Goal: Transaction & Acquisition: Purchase product/service

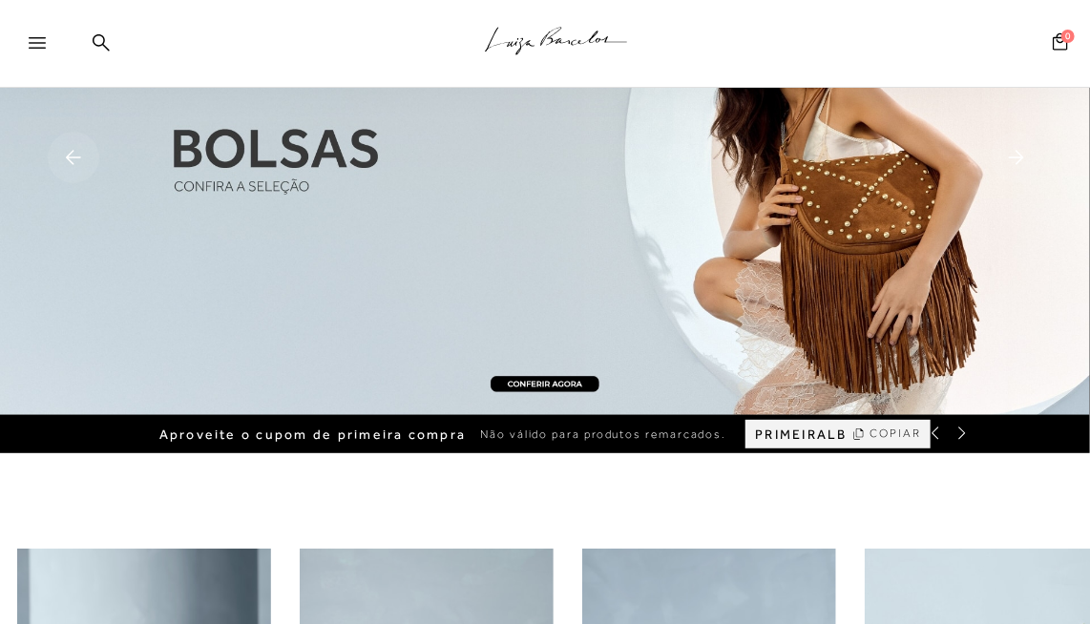
scroll to position [95, 0]
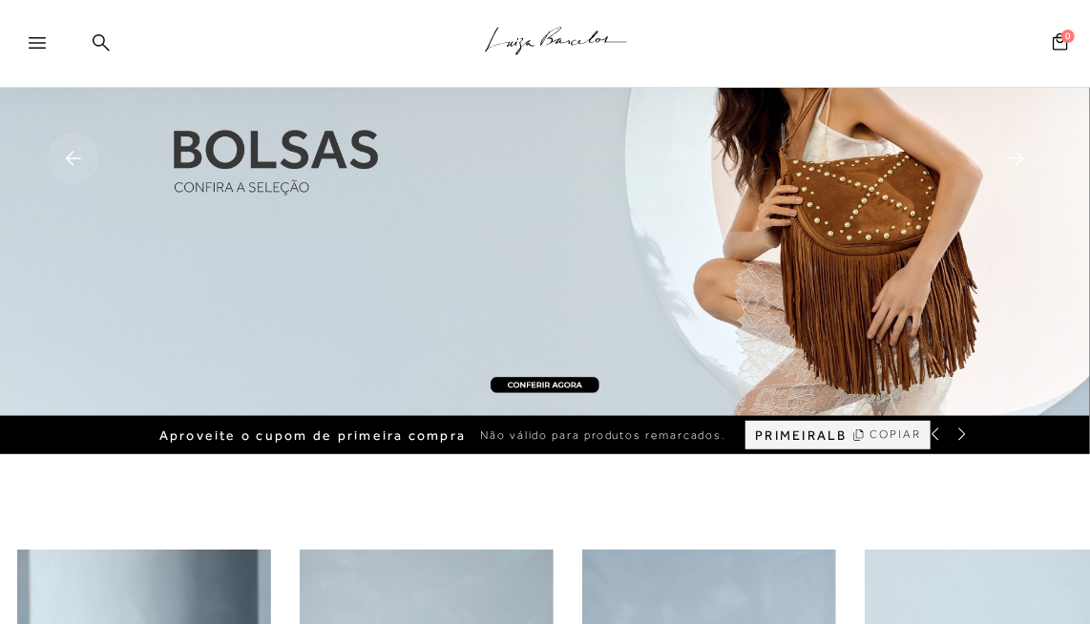
click at [101, 35] on icon at bounding box center [101, 41] width 17 height 17
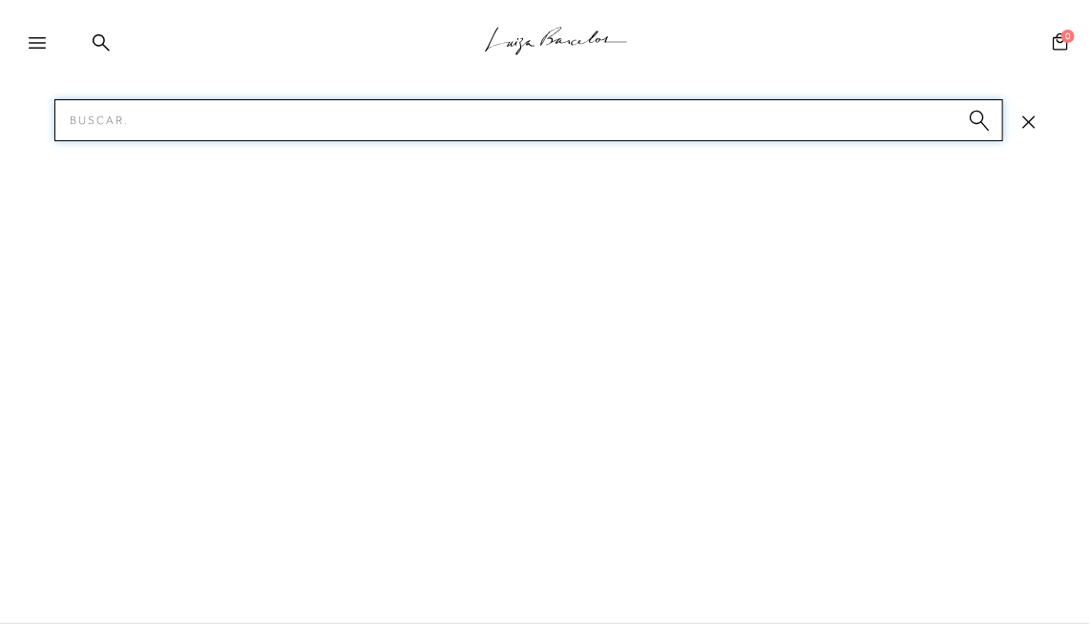
click at [85, 124] on input "Pesquisar" at bounding box center [528, 120] width 949 height 42
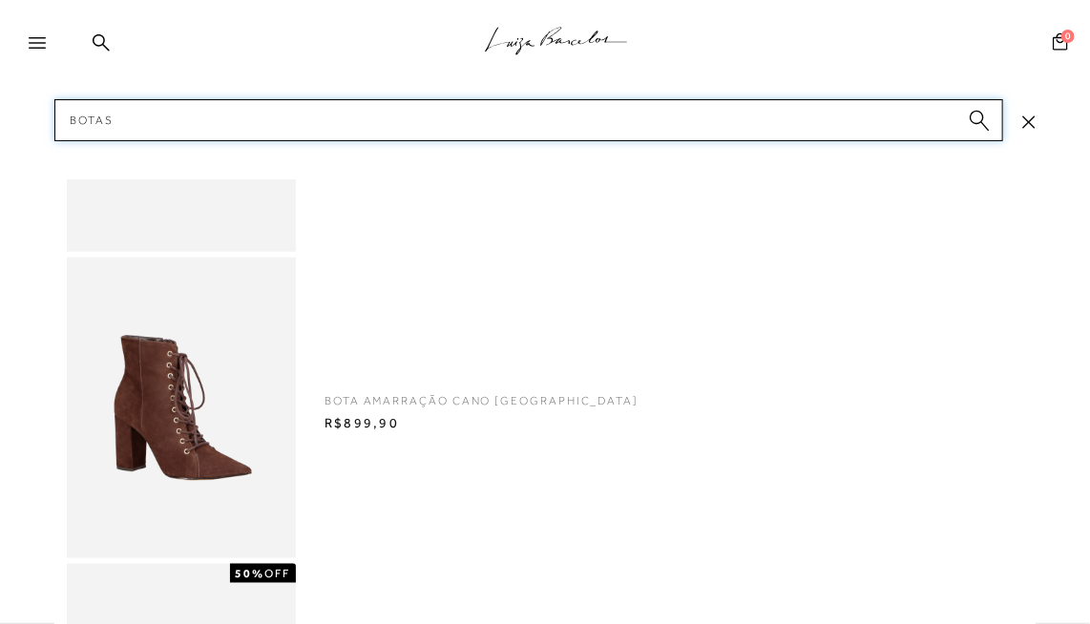
scroll to position [3531, 0]
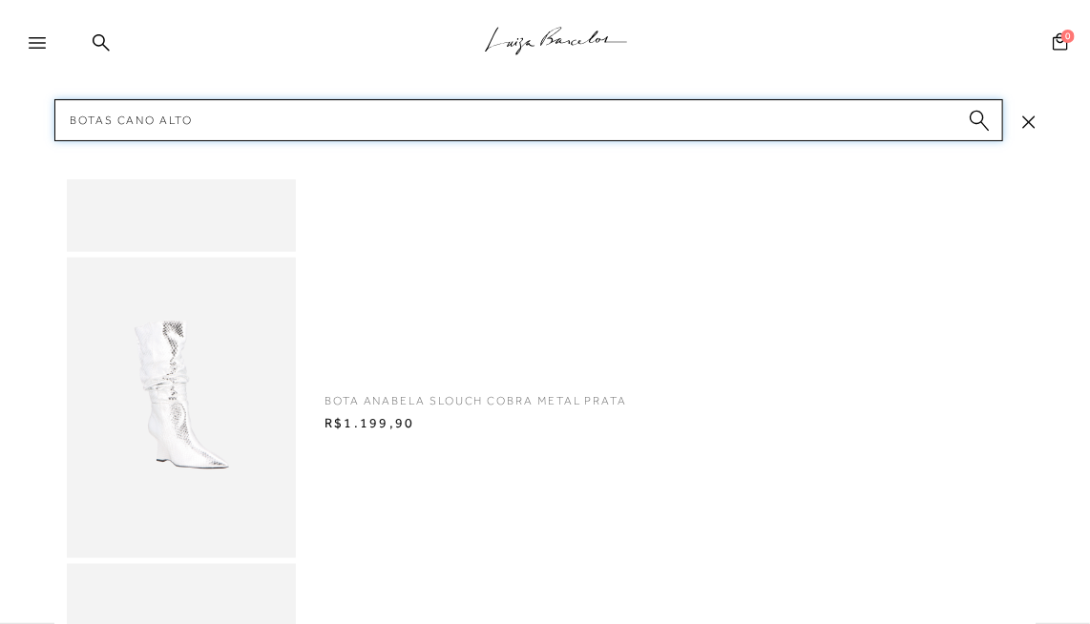
type input "botas cano alto"
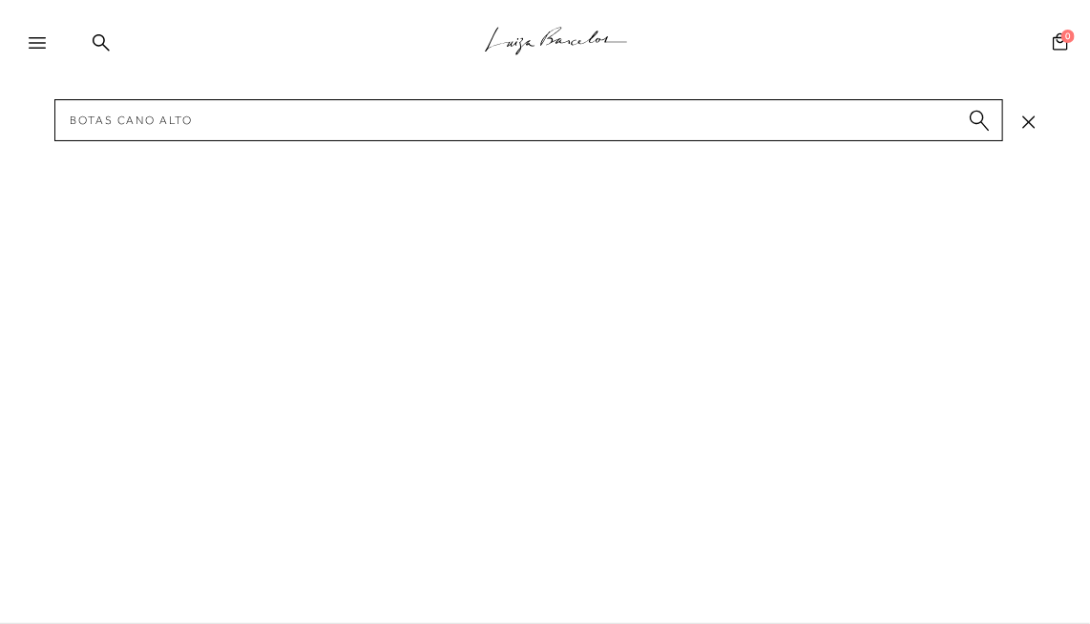
click at [979, 117] on circle "submit" at bounding box center [976, 117] width 13 height 13
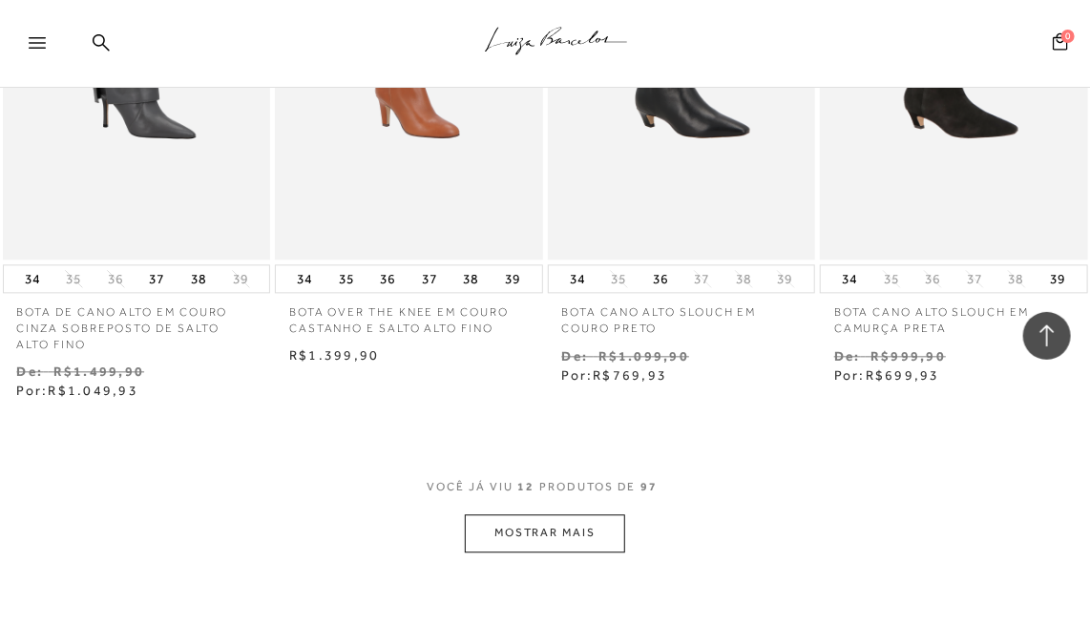
scroll to position [1527, 0]
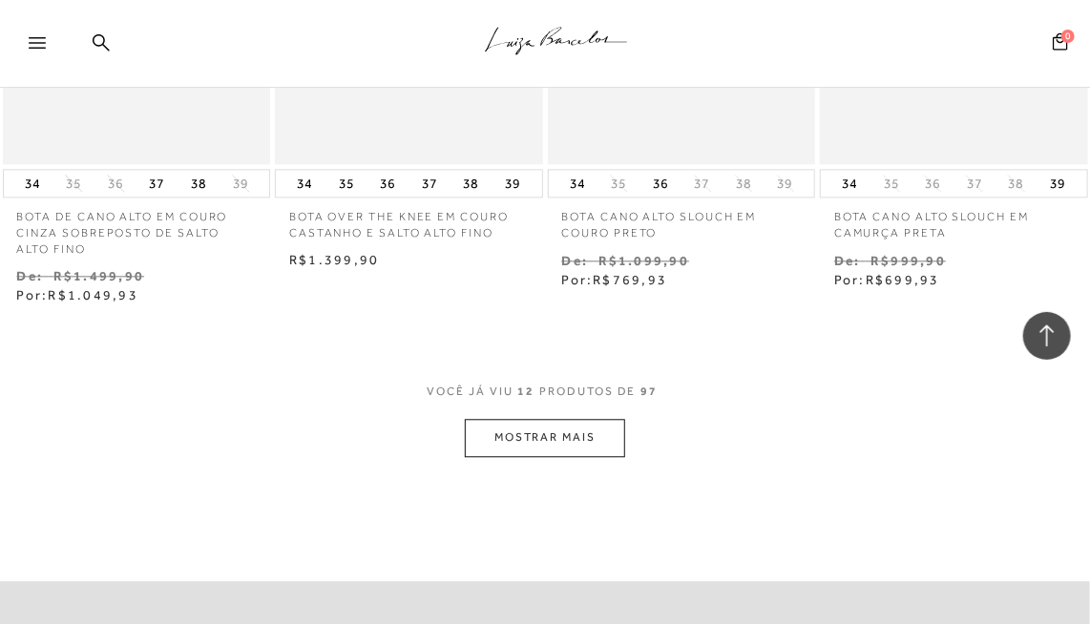
click at [552, 426] on button "MOSTRAR MAIS" at bounding box center [545, 437] width 160 height 37
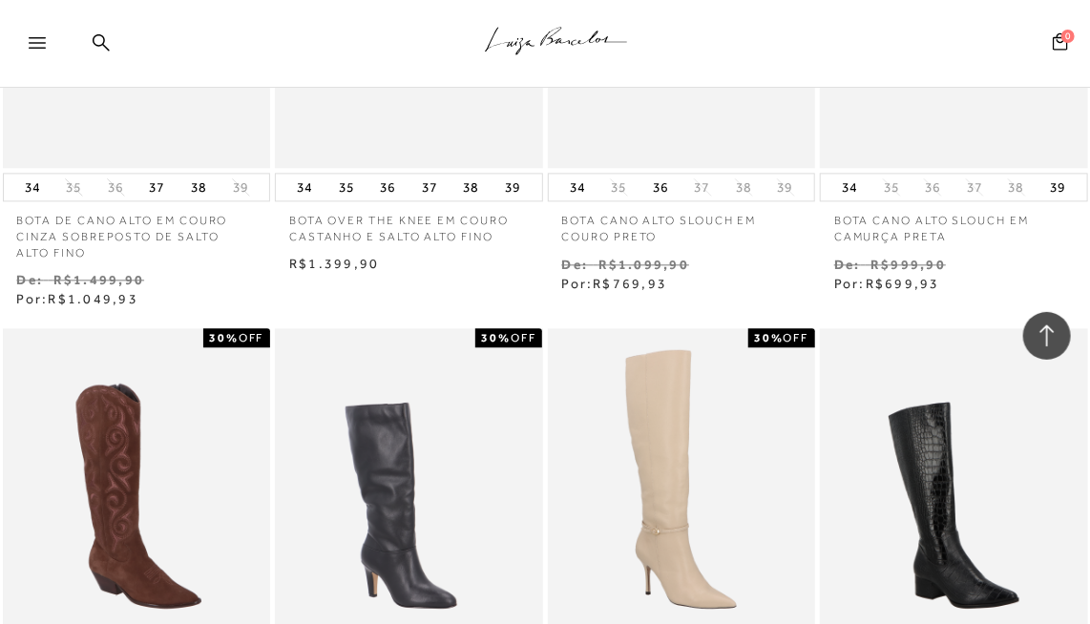
scroll to position [1622, 0]
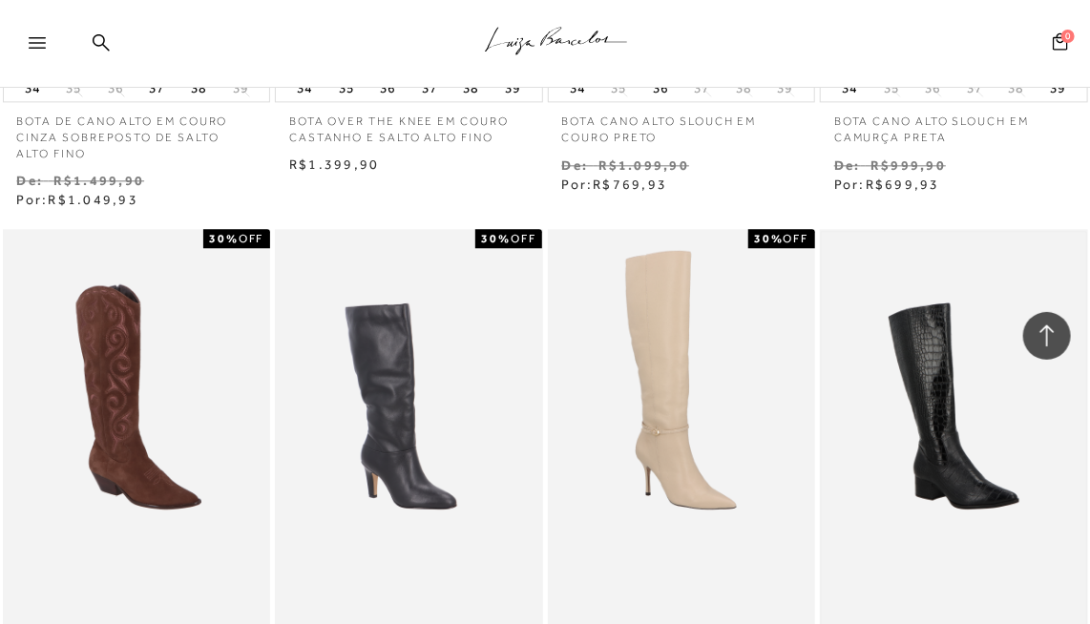
click at [932, 396] on img at bounding box center [954, 430] width 264 height 396
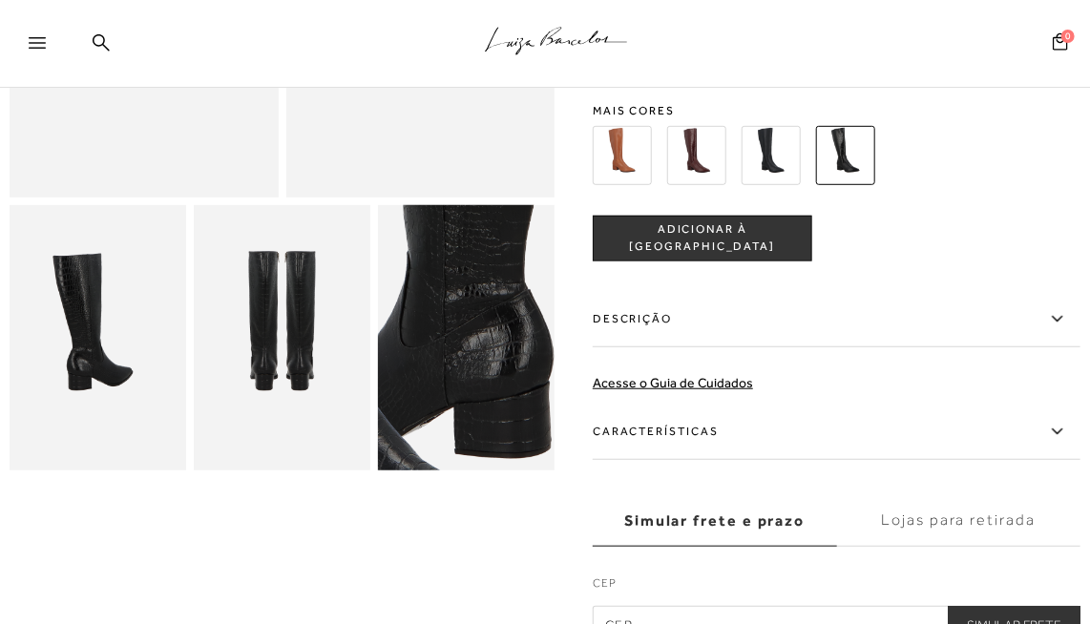
scroll to position [382, 0]
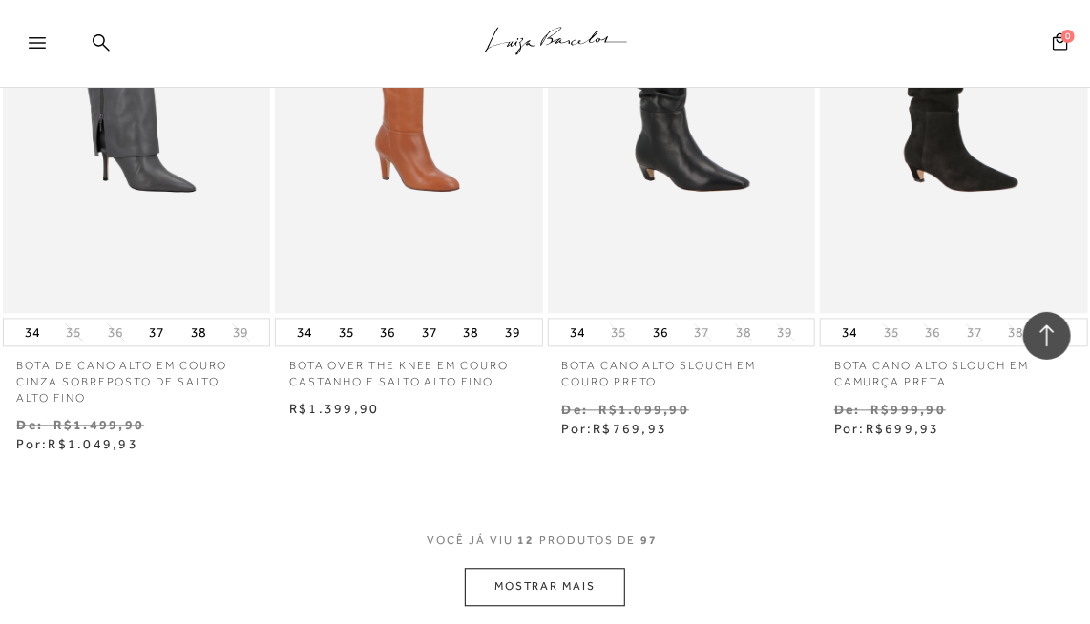
scroll to position [1527, 0]
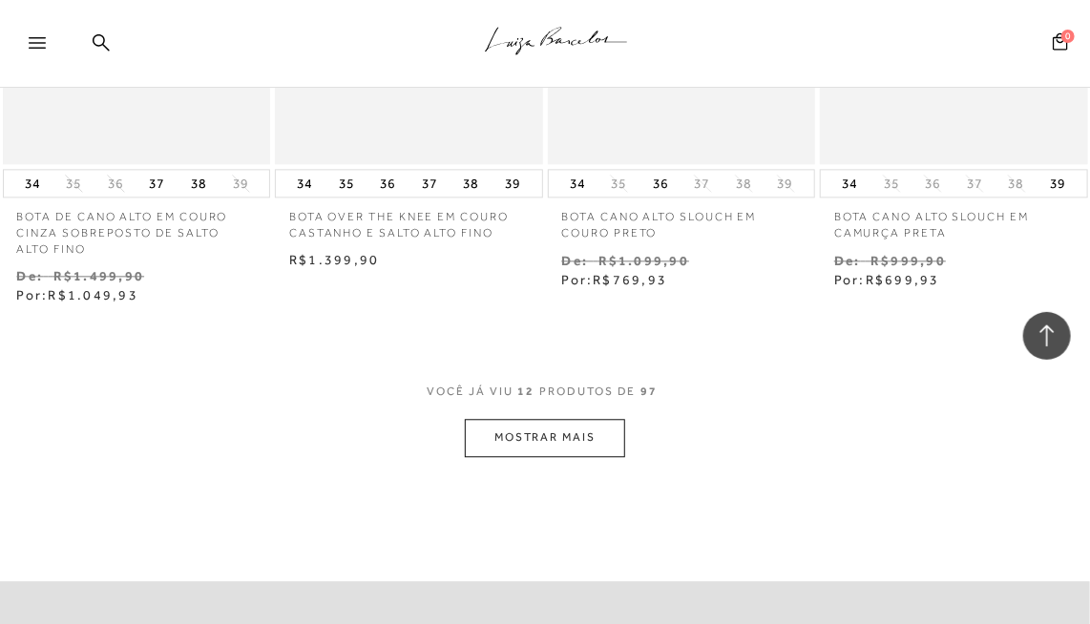
click at [542, 431] on button "MOSTRAR MAIS" at bounding box center [545, 437] width 160 height 37
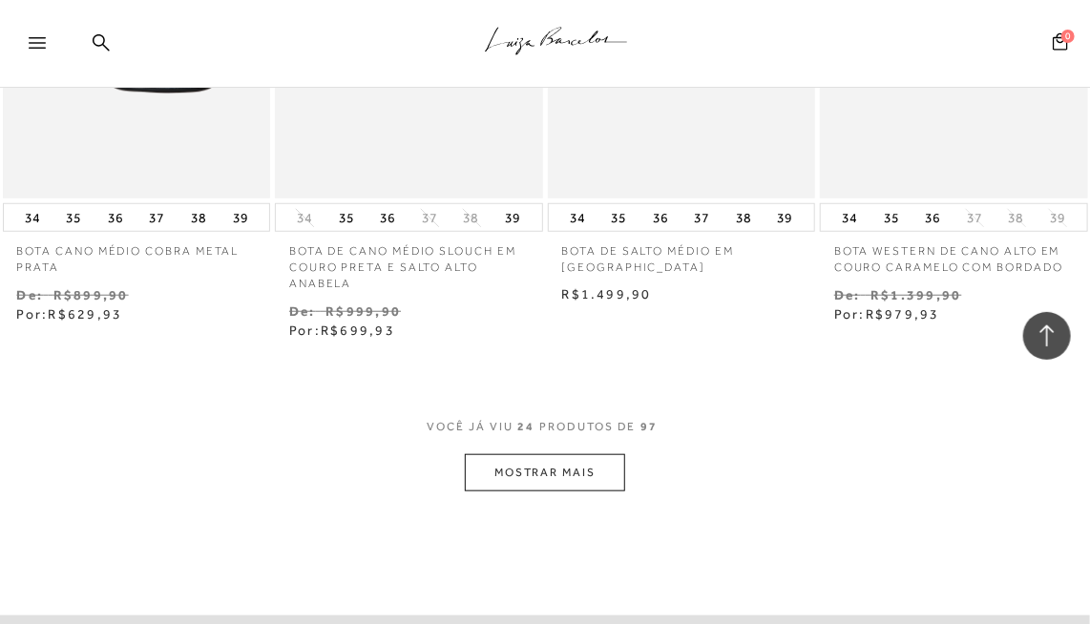
scroll to position [3244, 0]
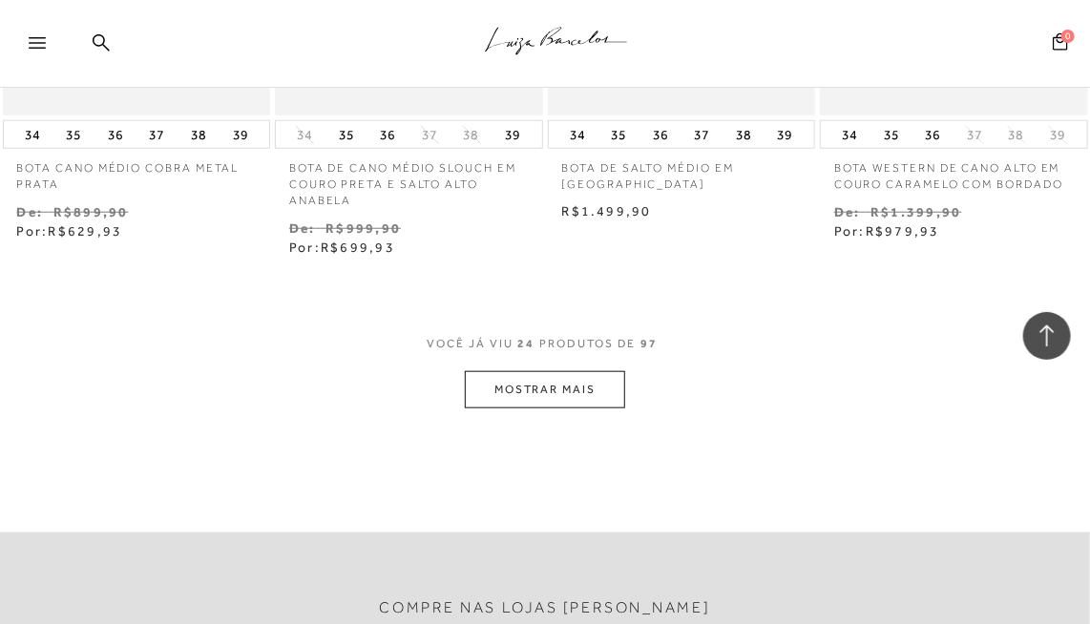
click at [555, 391] on button "MOSTRAR MAIS" at bounding box center [545, 389] width 160 height 37
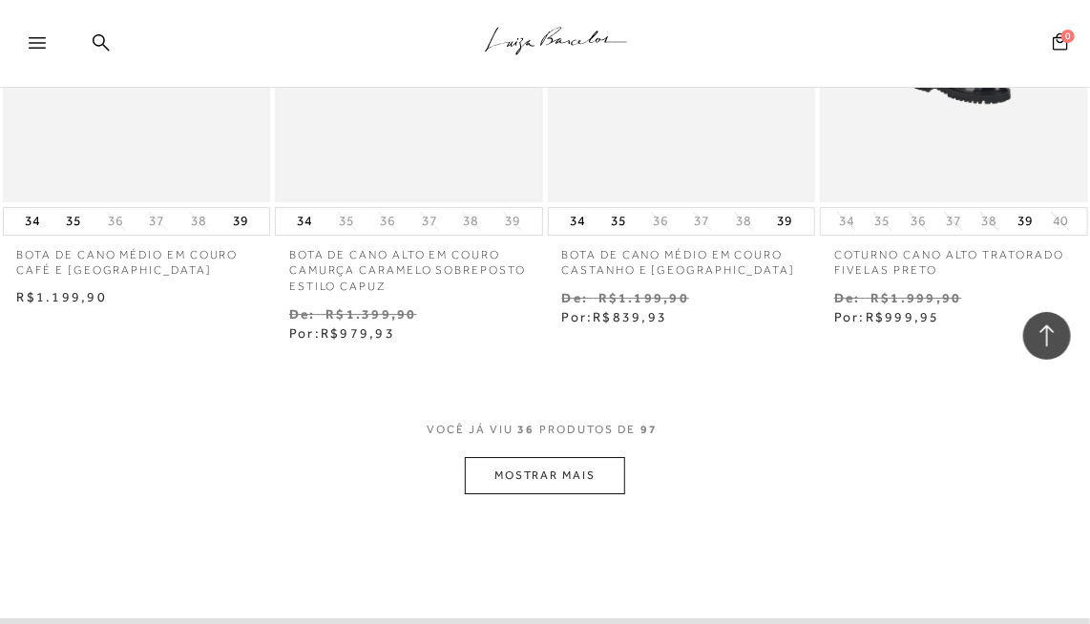
scroll to position [4962, 0]
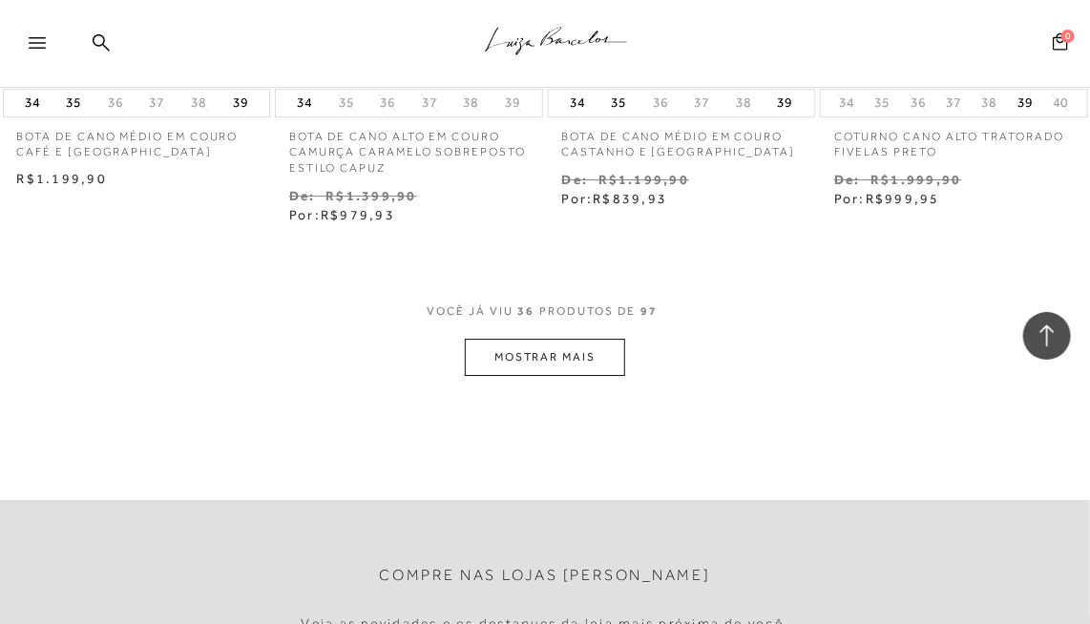
click at [546, 354] on button "MOSTRAR MAIS" at bounding box center [545, 357] width 160 height 37
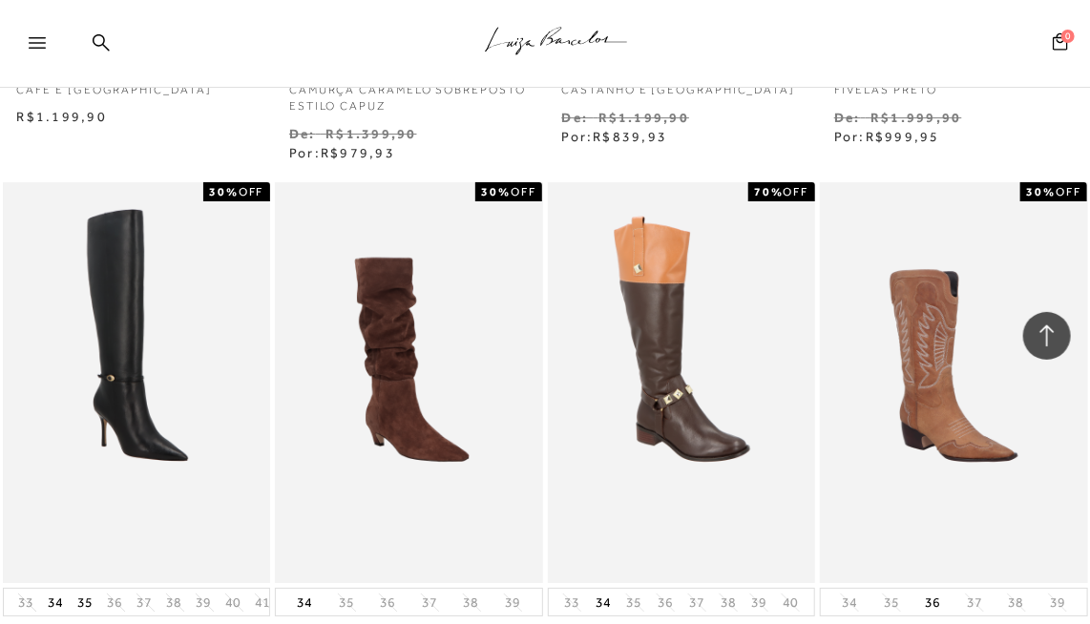
scroll to position [5153, 0]
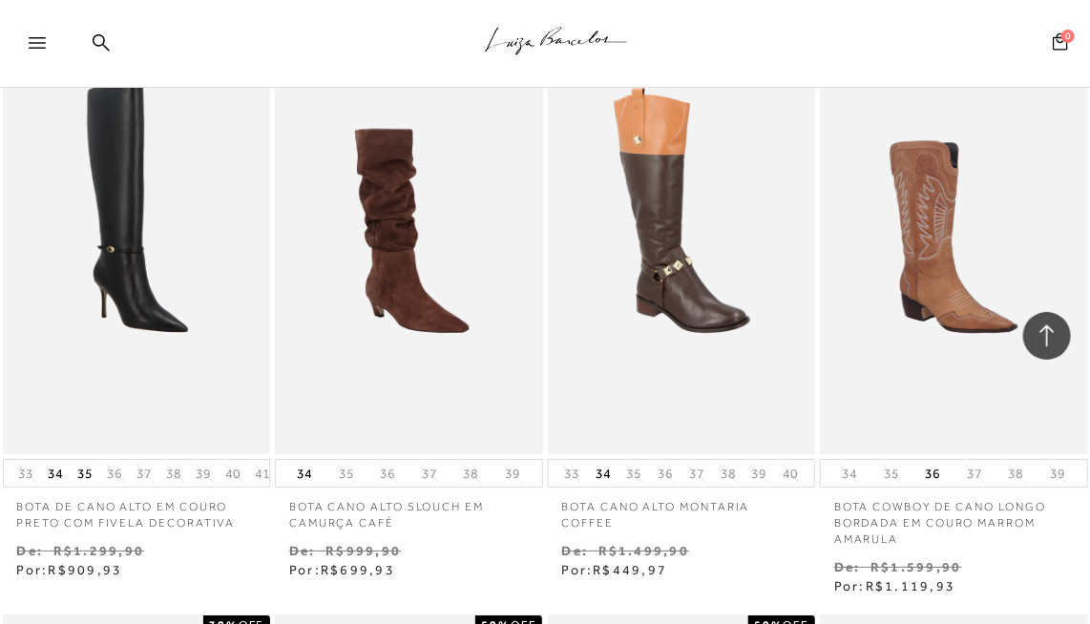
click at [395, 260] on img at bounding box center [409, 254] width 264 height 396
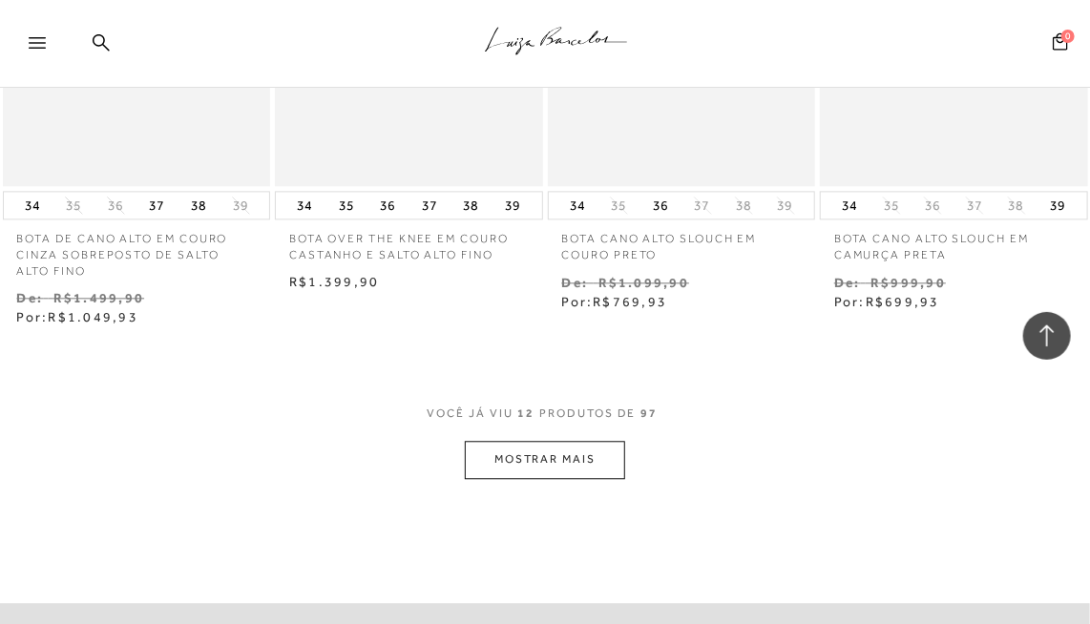
scroll to position [1527, 0]
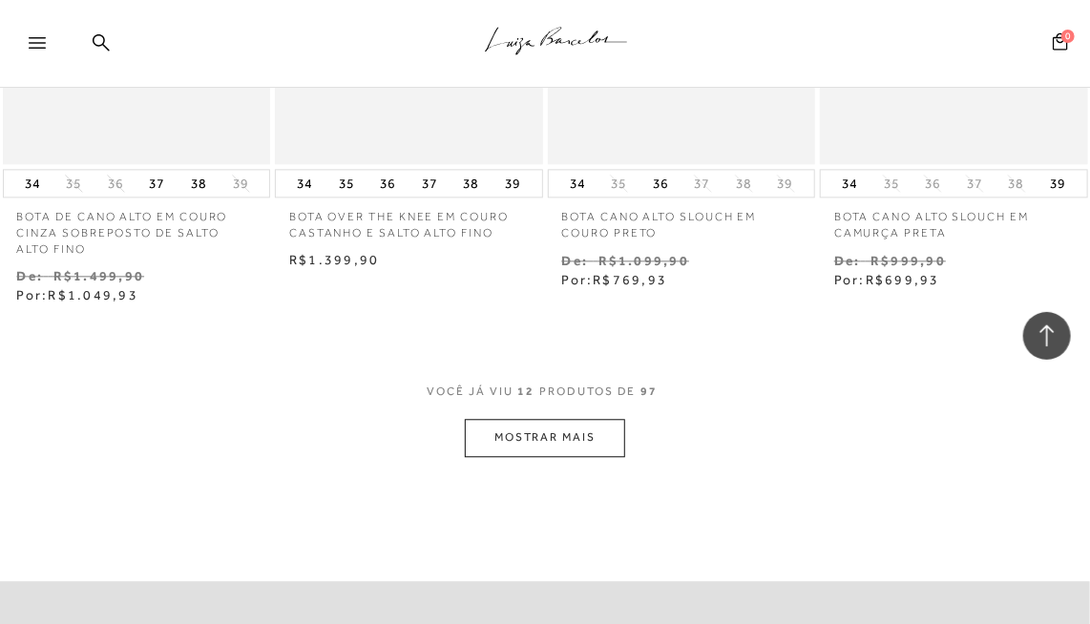
click at [533, 428] on button "MOSTRAR MAIS" at bounding box center [545, 437] width 160 height 37
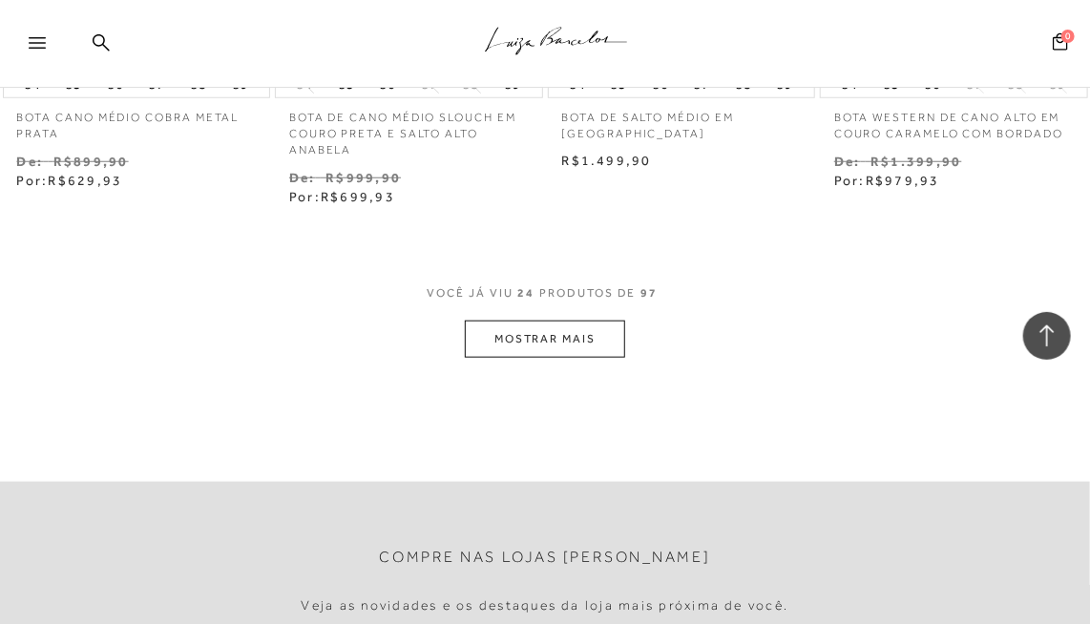
scroll to position [3340, 0]
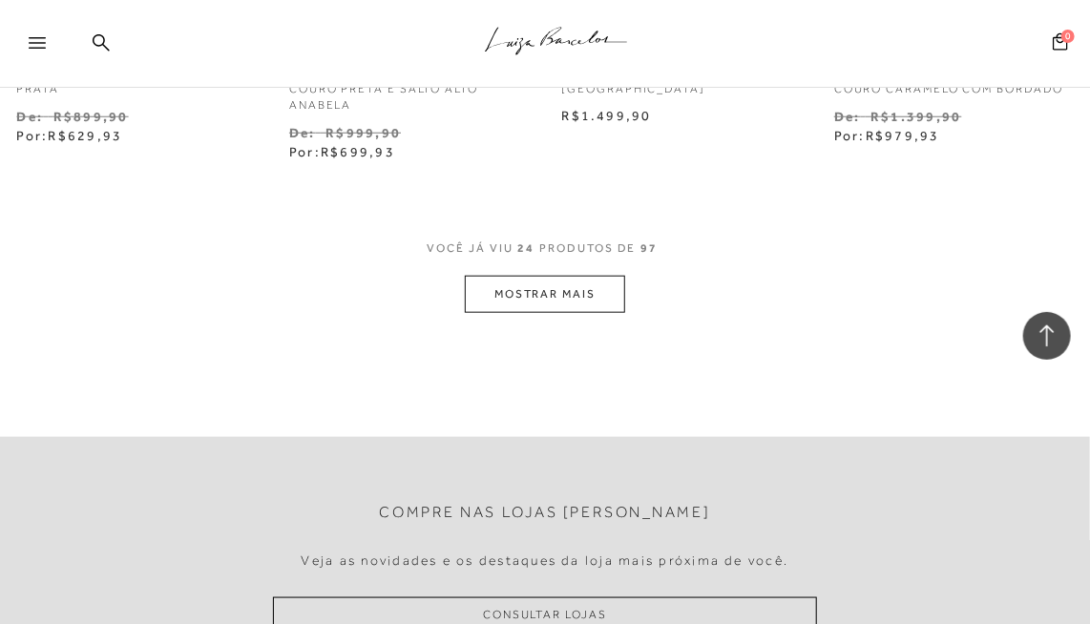
click at [546, 291] on button "MOSTRAR MAIS" at bounding box center [545, 294] width 160 height 37
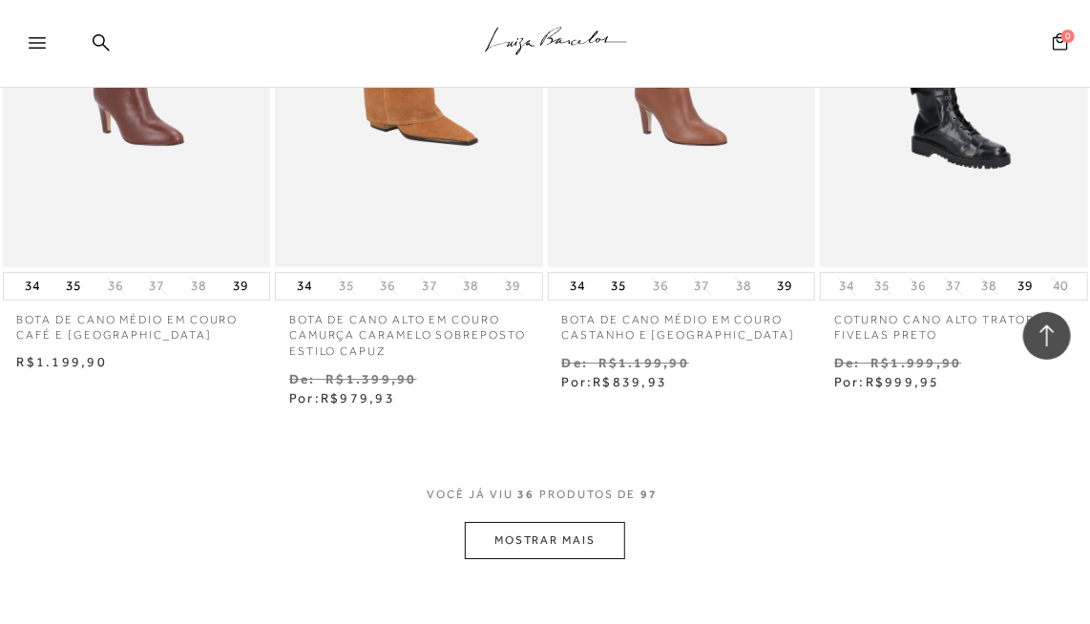
scroll to position [4867, 0]
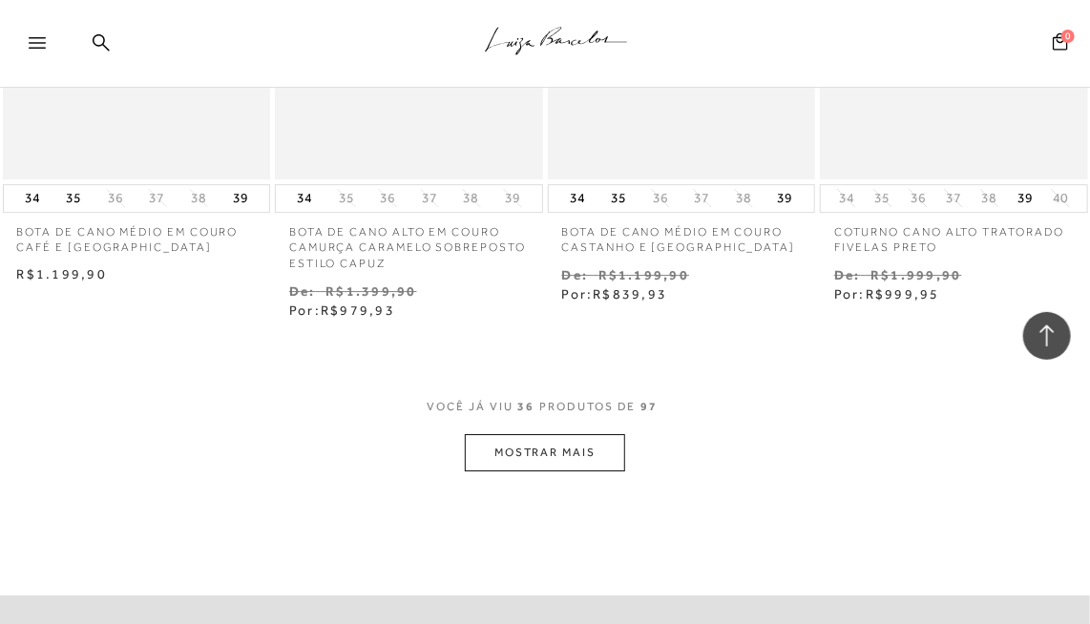
click at [536, 447] on button "MOSTRAR MAIS" at bounding box center [545, 452] width 160 height 37
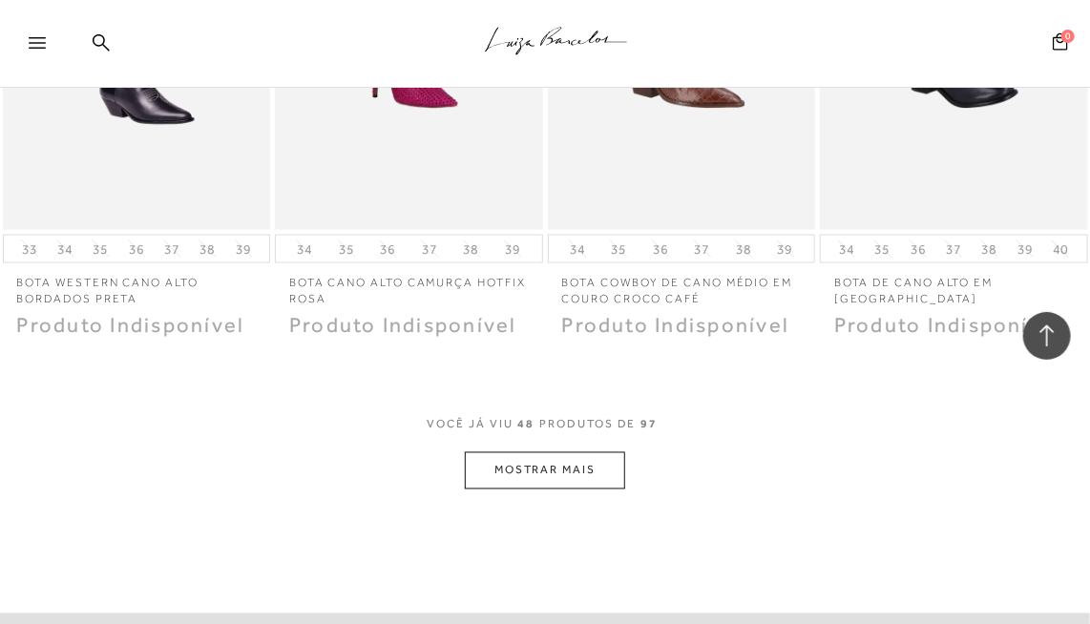
scroll to position [6489, 0]
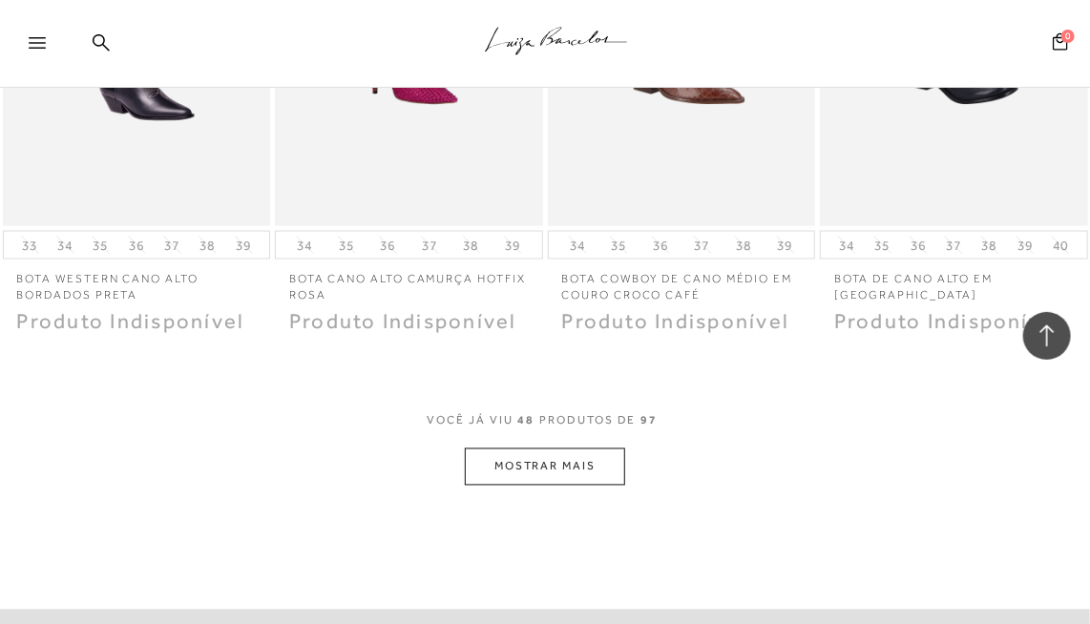
click at [523, 468] on button "MOSTRAR MAIS" at bounding box center [545, 466] width 160 height 37
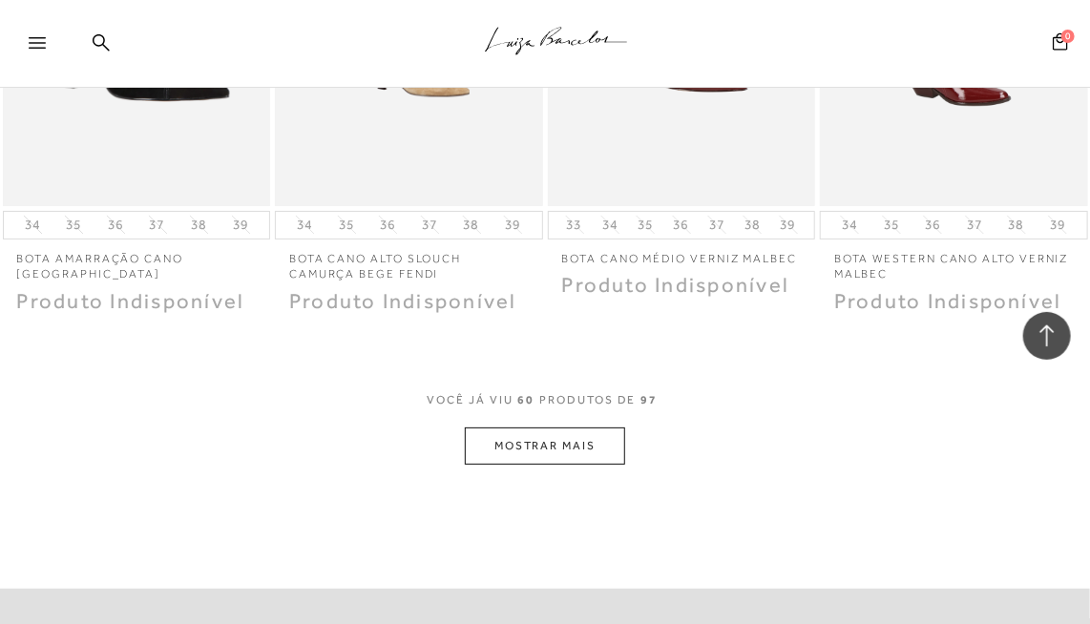
scroll to position [8302, 0]
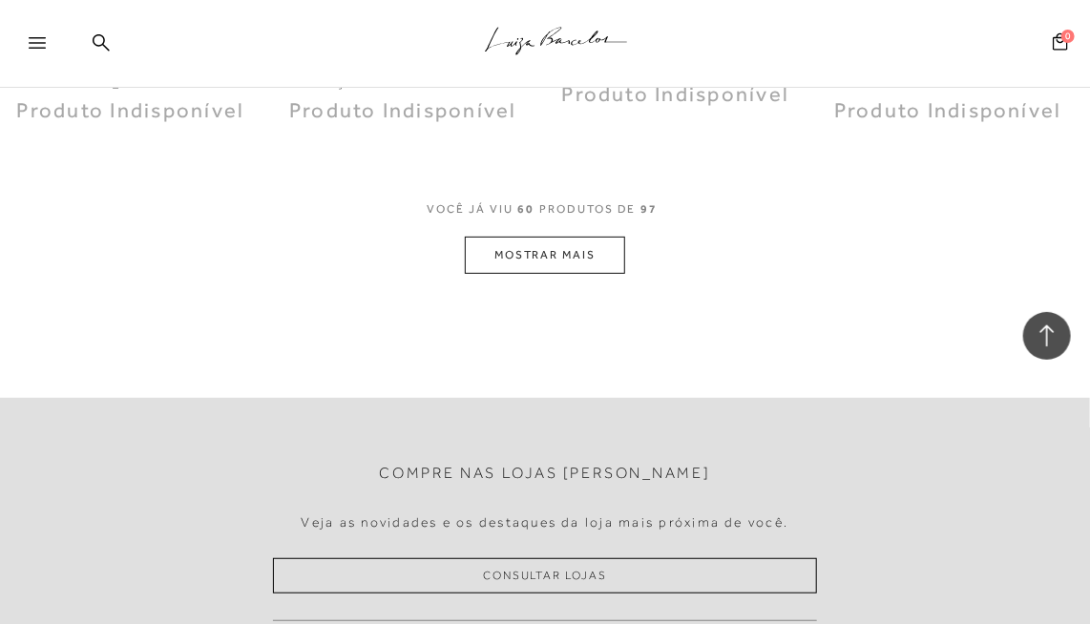
click at [556, 250] on button "MOSTRAR MAIS" at bounding box center [545, 255] width 160 height 37
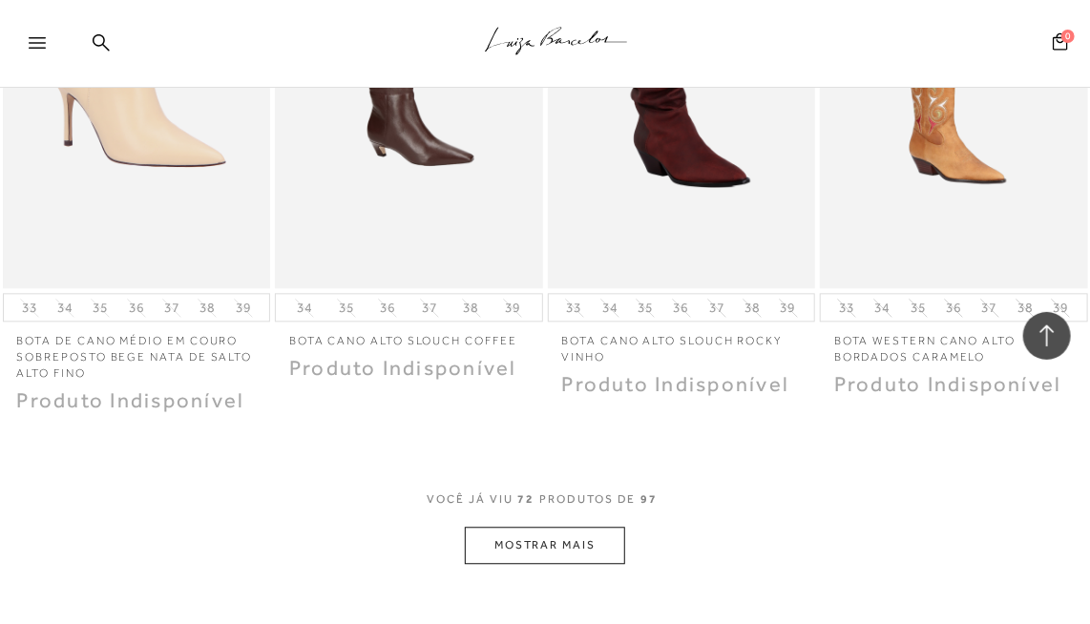
scroll to position [9733, 0]
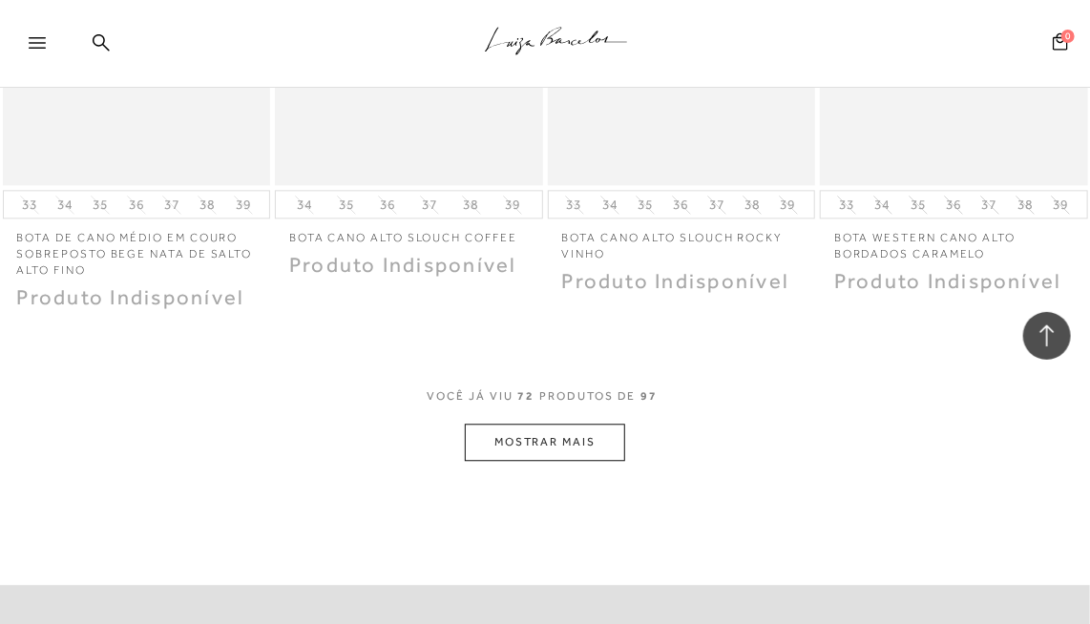
click at [557, 438] on button "MOSTRAR MAIS" at bounding box center [545, 442] width 160 height 37
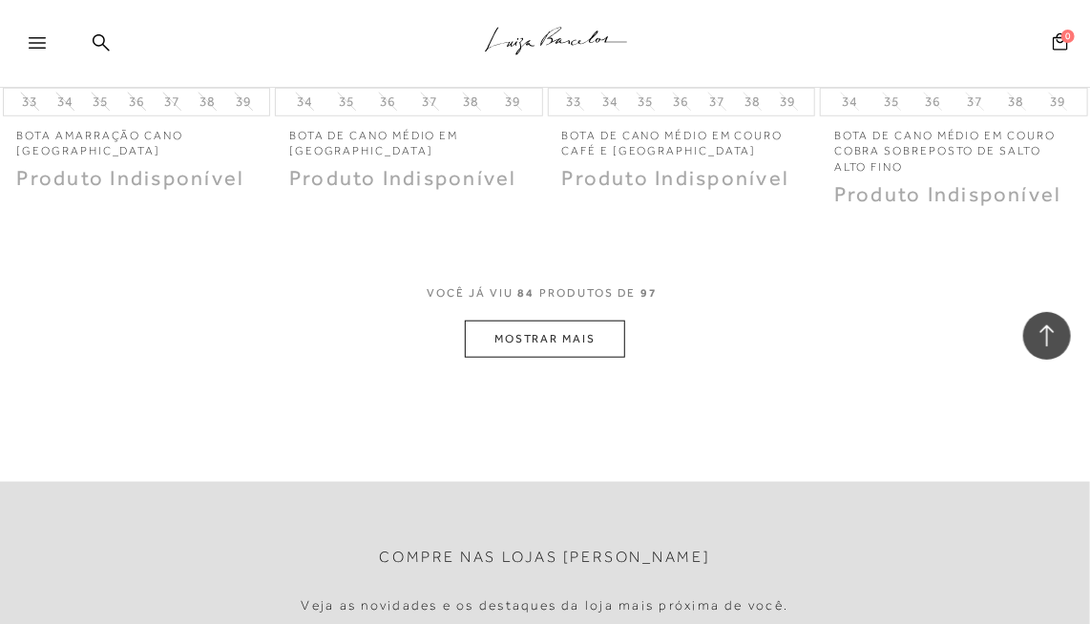
scroll to position [11546, 0]
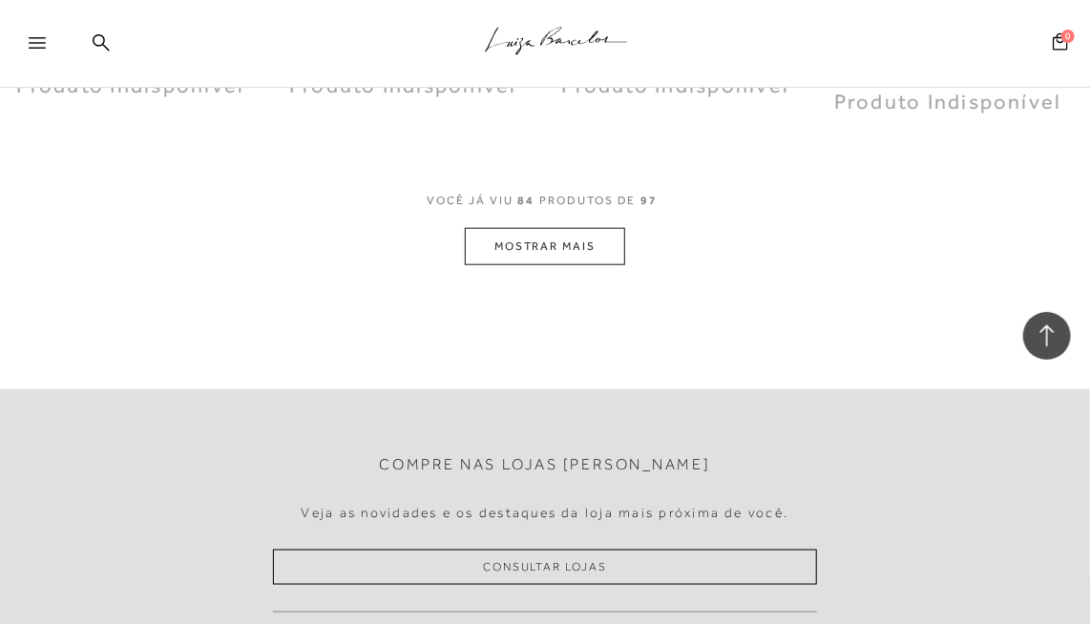
click at [541, 239] on button "MOSTRAR MAIS" at bounding box center [545, 246] width 160 height 37
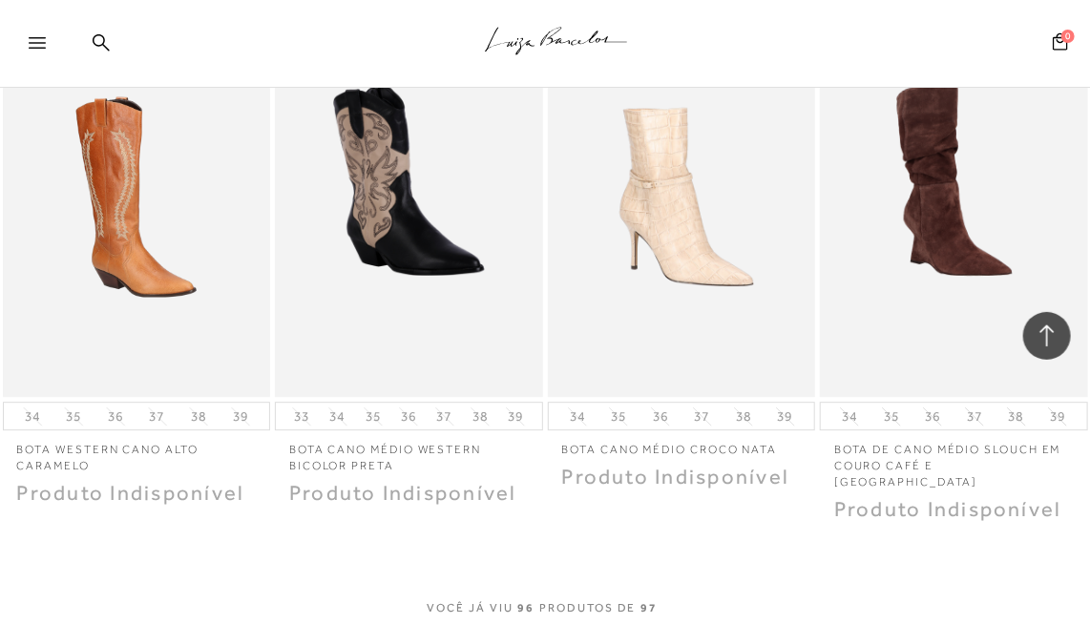
scroll to position [12882, 0]
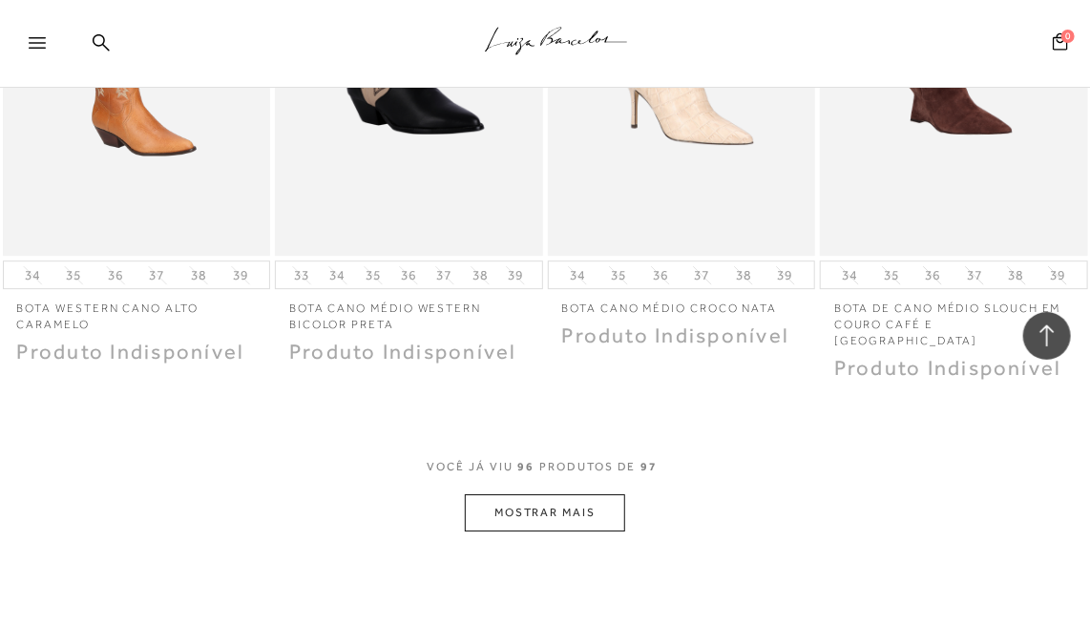
click at [545, 507] on button "MOSTRAR MAIS" at bounding box center [545, 512] width 160 height 37
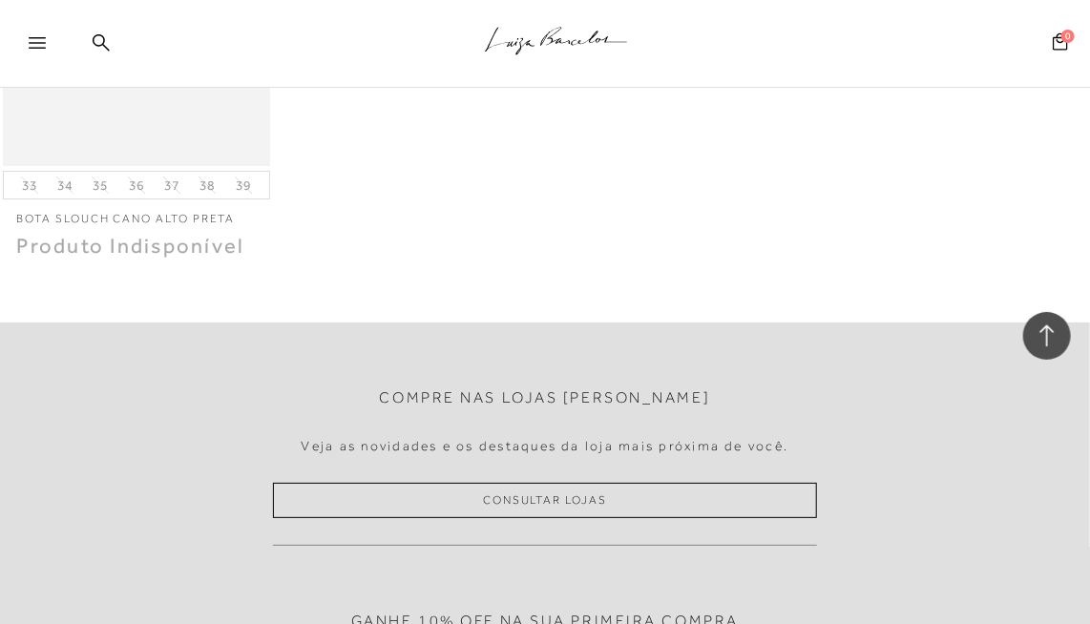
scroll to position [13550, 0]
